Goal: Task Accomplishment & Management: Use online tool/utility

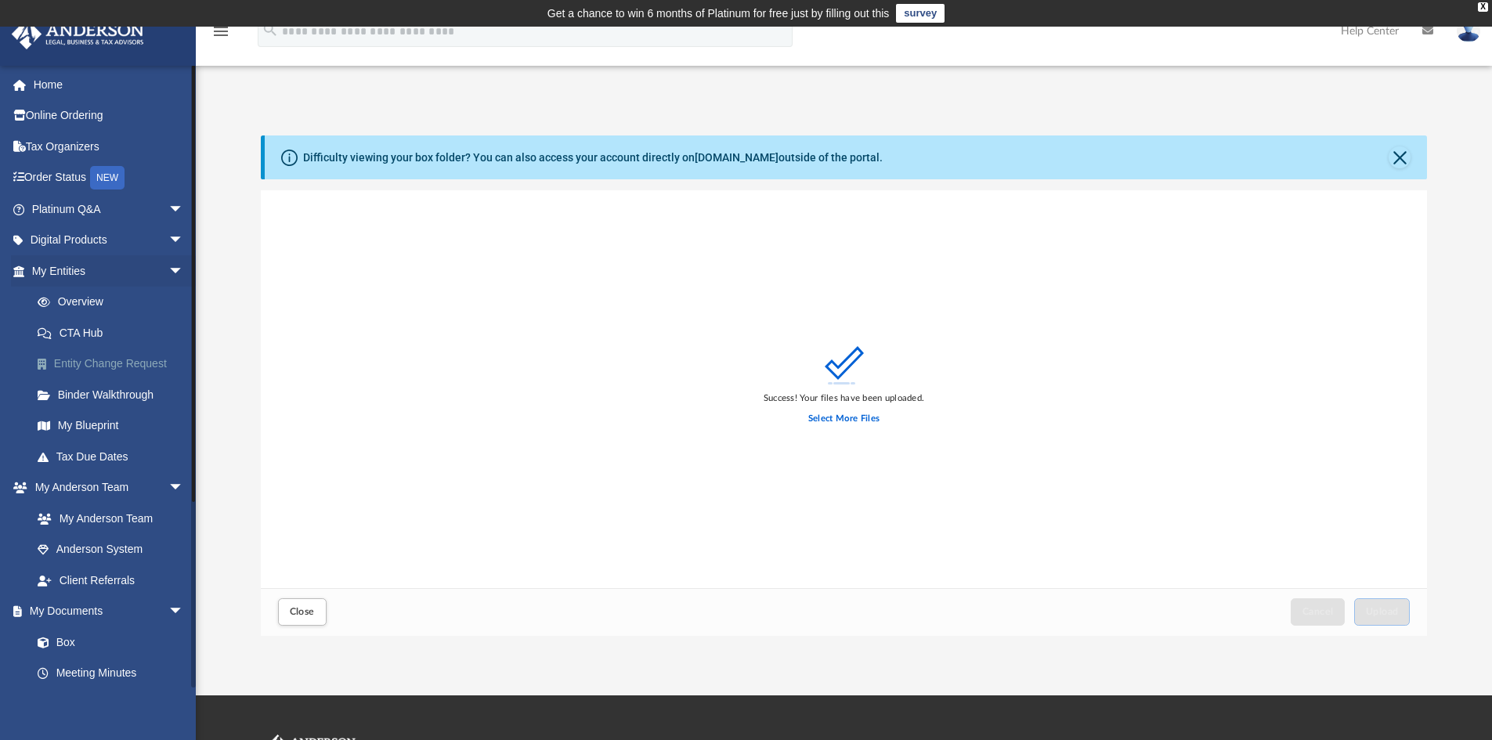
scroll to position [385, 1155]
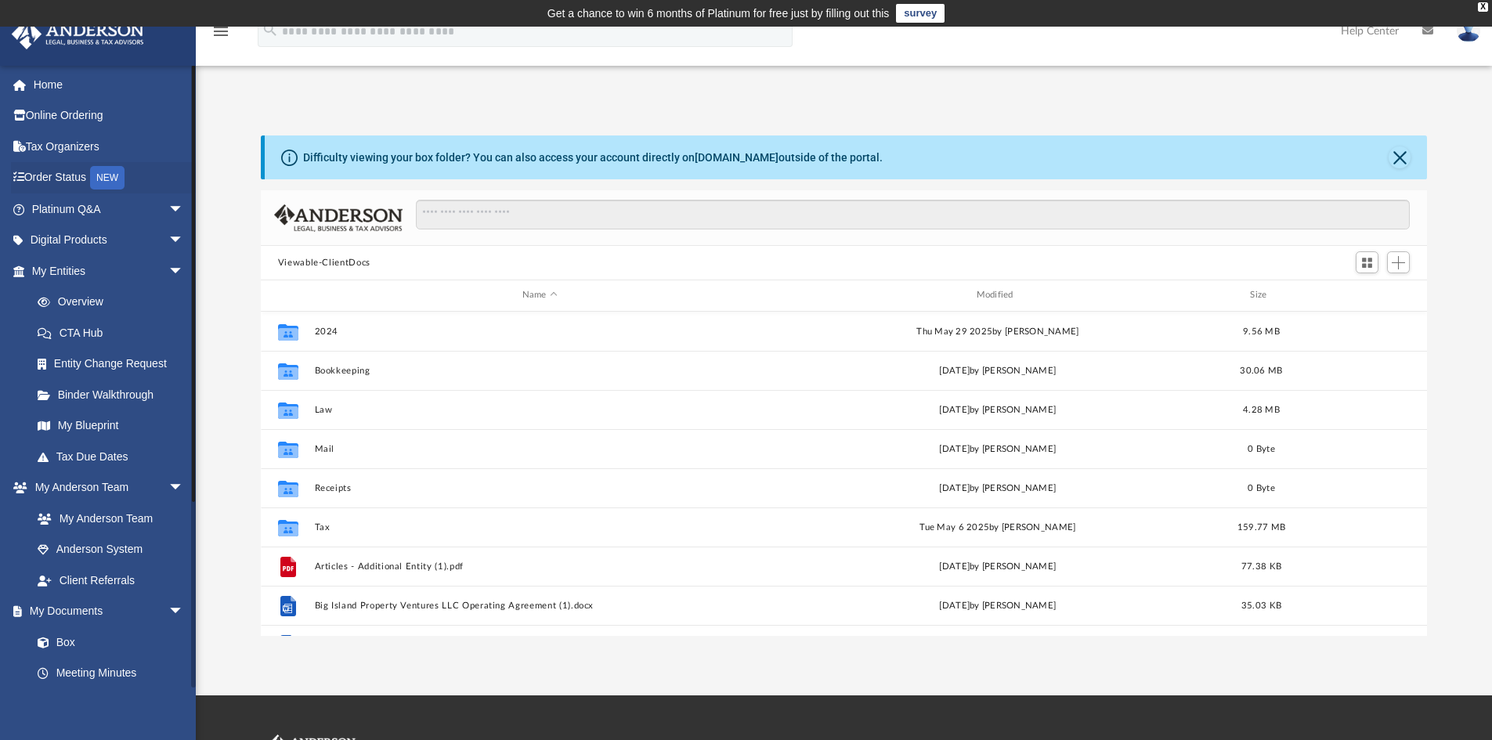
scroll to position [345, 1155]
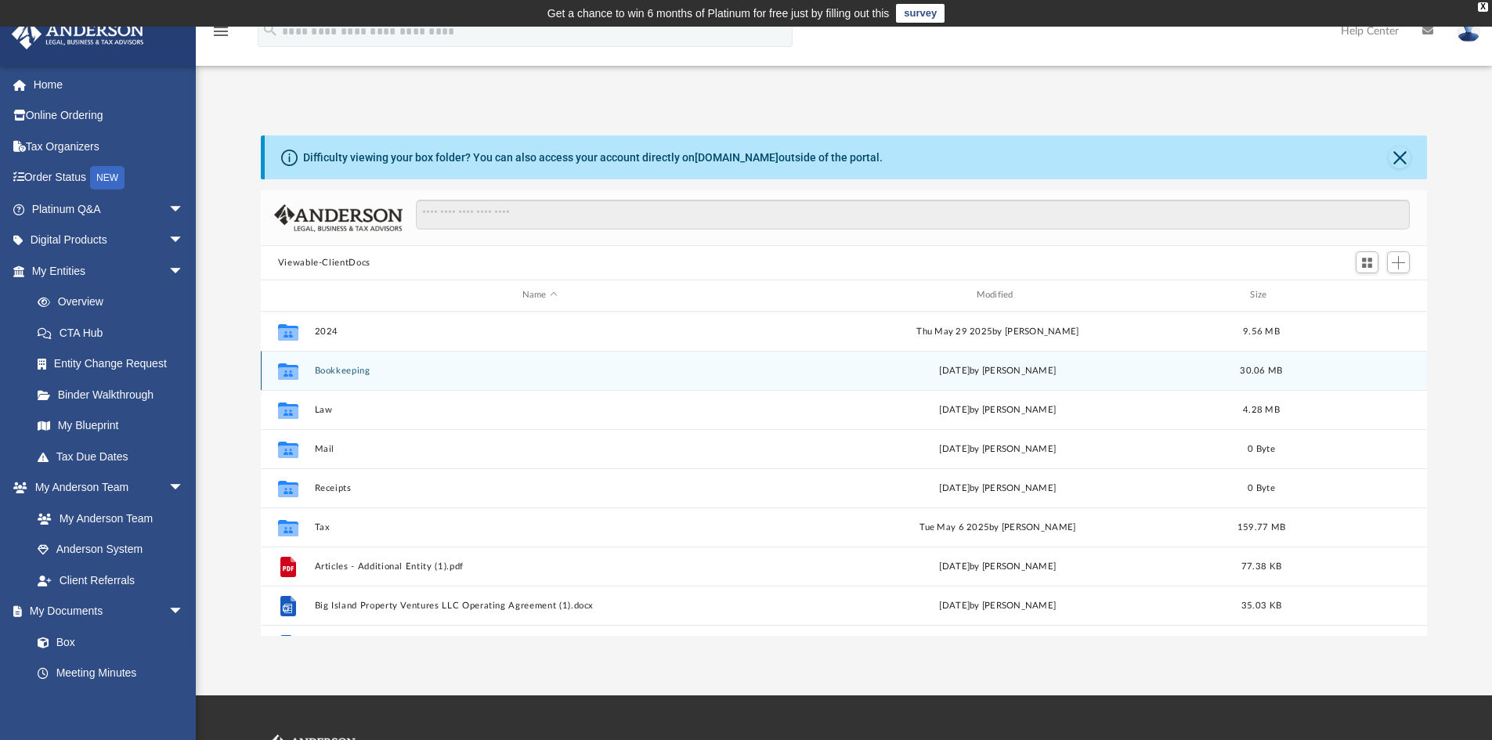
click at [343, 371] on button "Bookkeeping" at bounding box center [539, 371] width 451 height 10
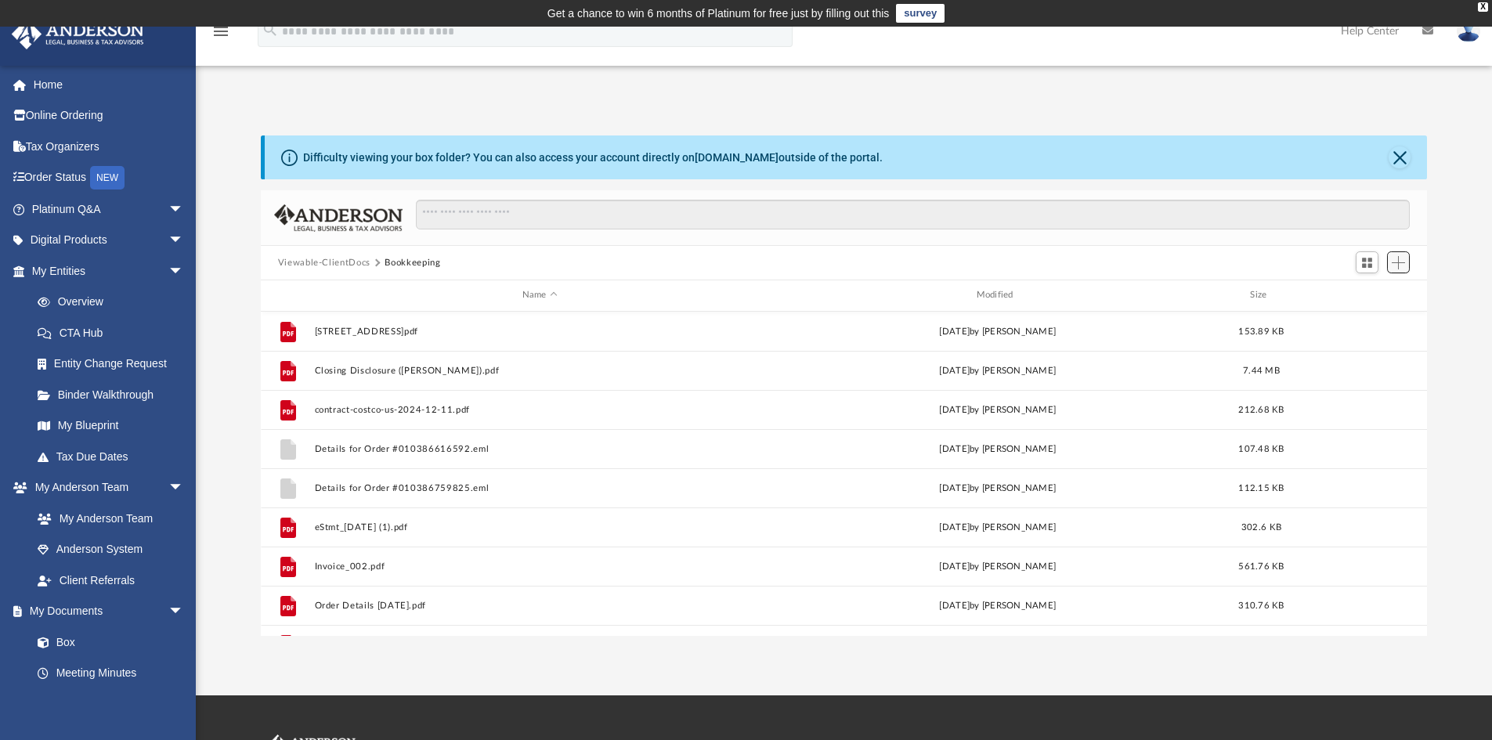
click at [1402, 266] on span "Add" at bounding box center [1398, 262] width 13 height 13
click at [1377, 295] on li "Upload" at bounding box center [1376, 294] width 50 height 16
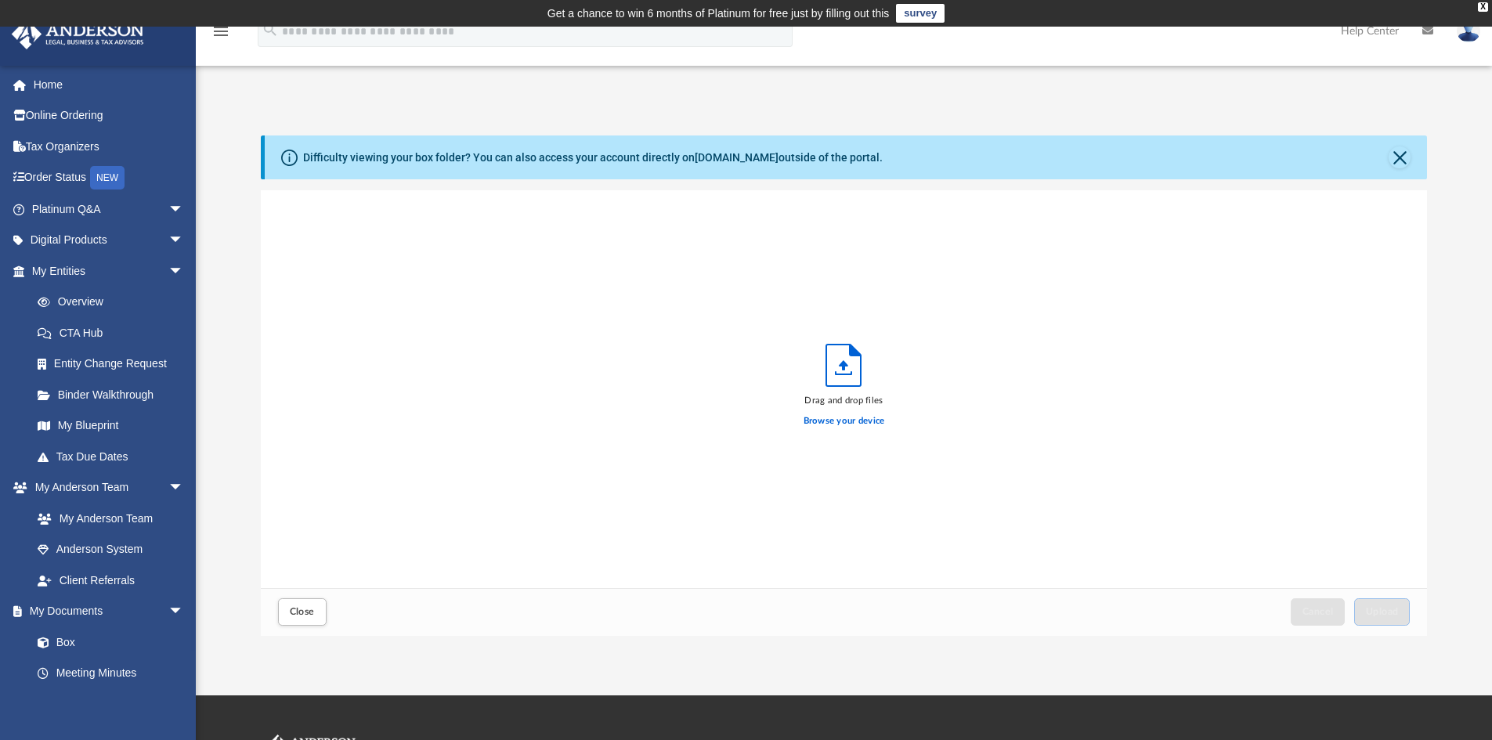
scroll to position [385, 1155]
click at [842, 421] on label "Browse your device" at bounding box center [844, 421] width 81 height 14
click at [0, 0] on input "Browse your device" at bounding box center [0, 0] width 0 height 0
